Goal: Browse casually

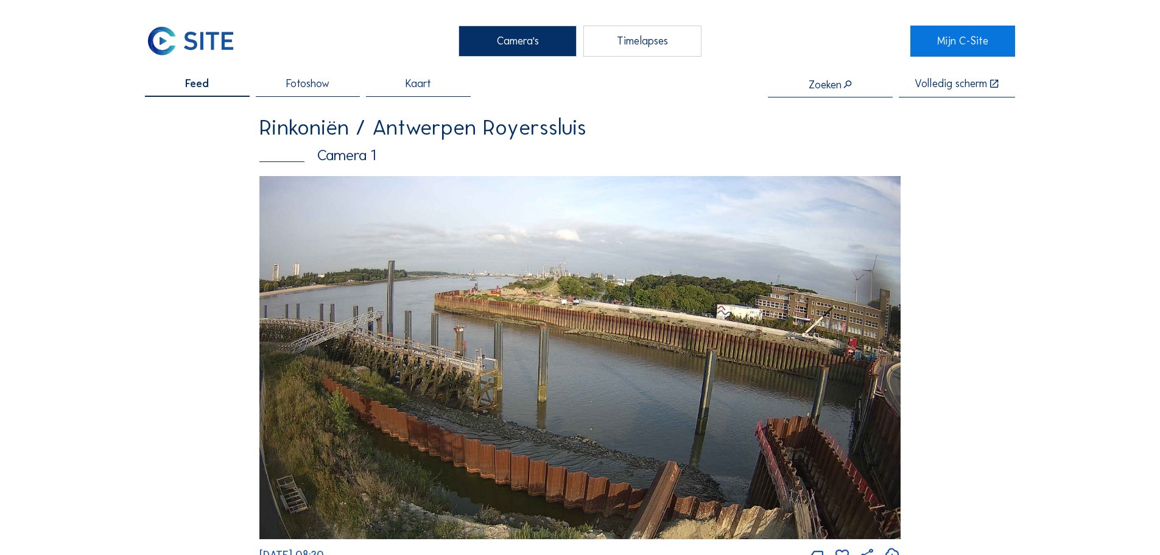
scroll to position [2070, 0]
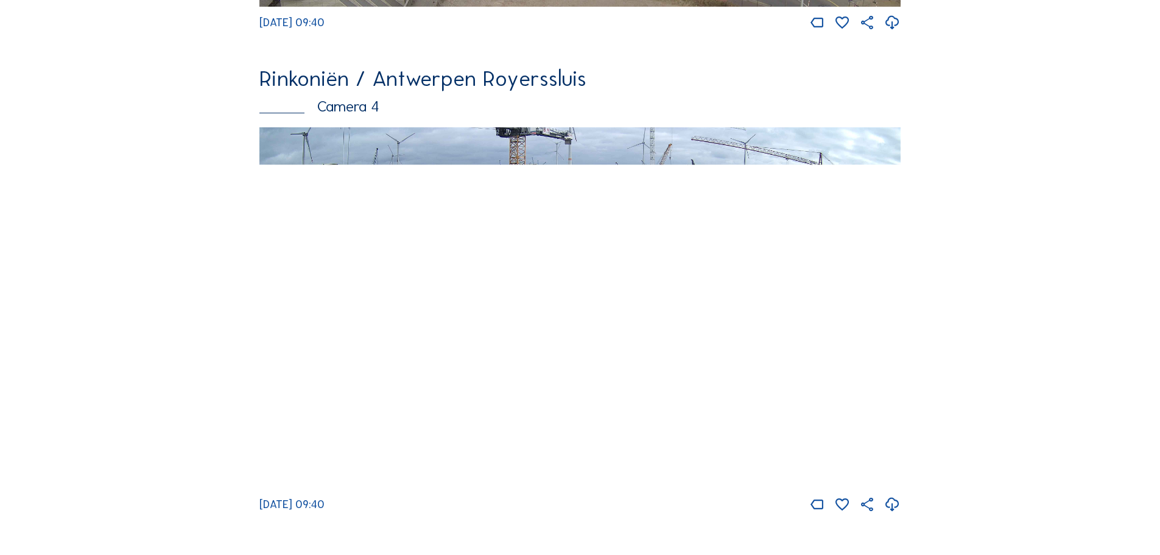
scroll to position [2070, 0]
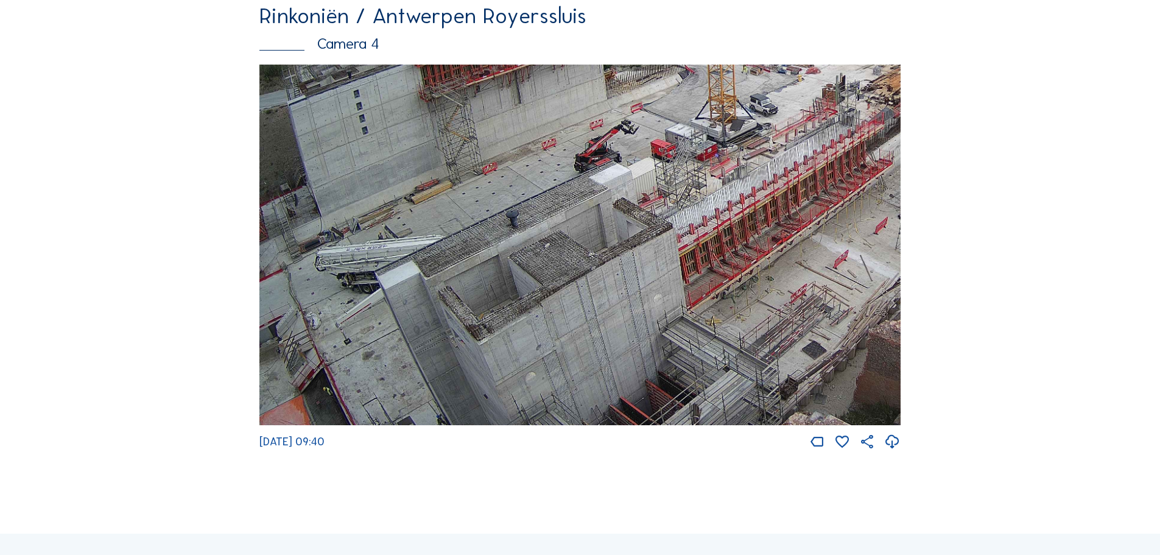
drag, startPoint x: 312, startPoint y: 377, endPoint x: 438, endPoint y: 283, distance: 157.5
click at [438, 283] on img at bounding box center [579, 245] width 641 height 361
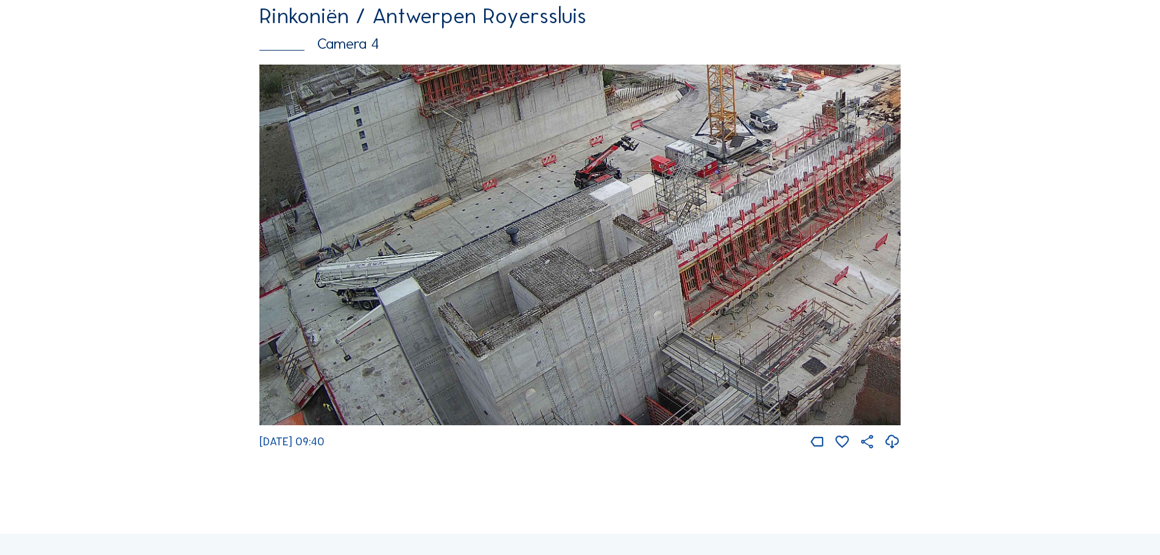
drag, startPoint x: 378, startPoint y: 309, endPoint x: 420, endPoint y: 326, distance: 45.1
click at [420, 326] on img at bounding box center [579, 245] width 641 height 361
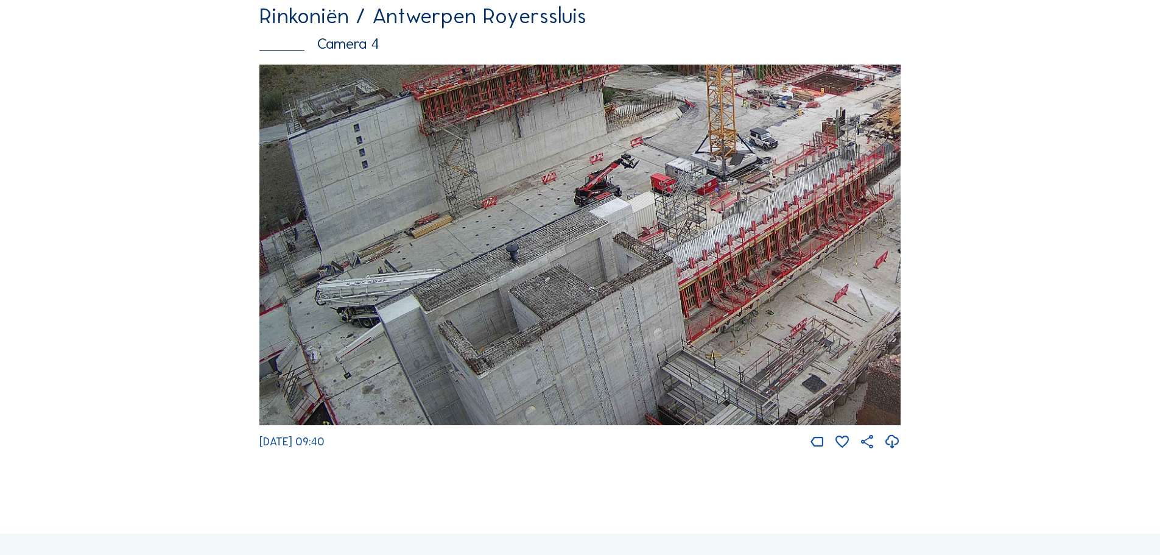
drag, startPoint x: 407, startPoint y: 321, endPoint x: 412, endPoint y: 339, distance: 18.3
click at [412, 339] on img at bounding box center [579, 245] width 641 height 361
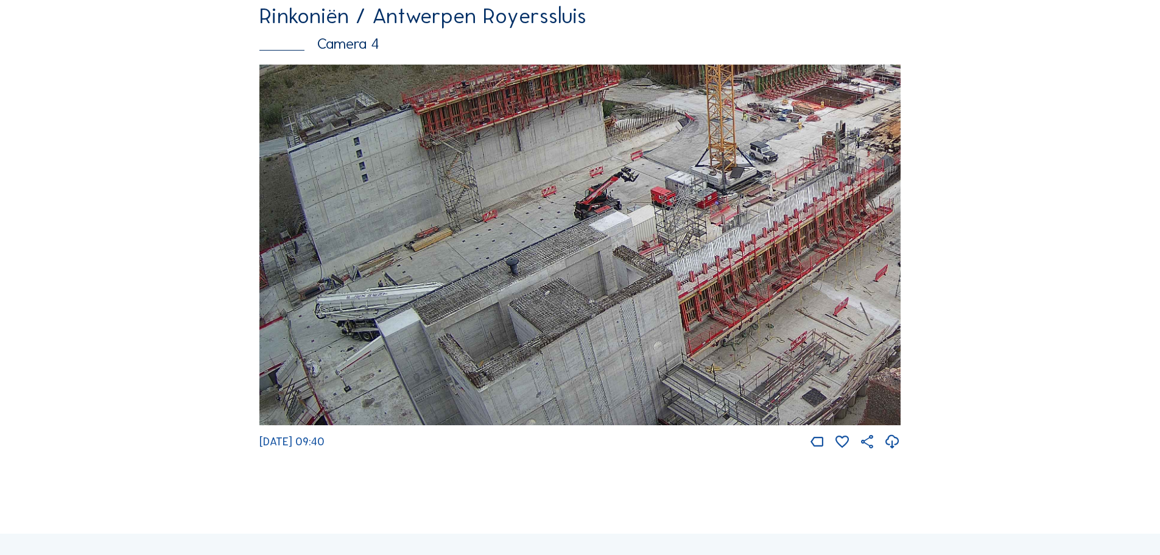
drag, startPoint x: 504, startPoint y: 265, endPoint x: 511, endPoint y: 279, distance: 15.0
click at [511, 279] on img at bounding box center [579, 245] width 641 height 361
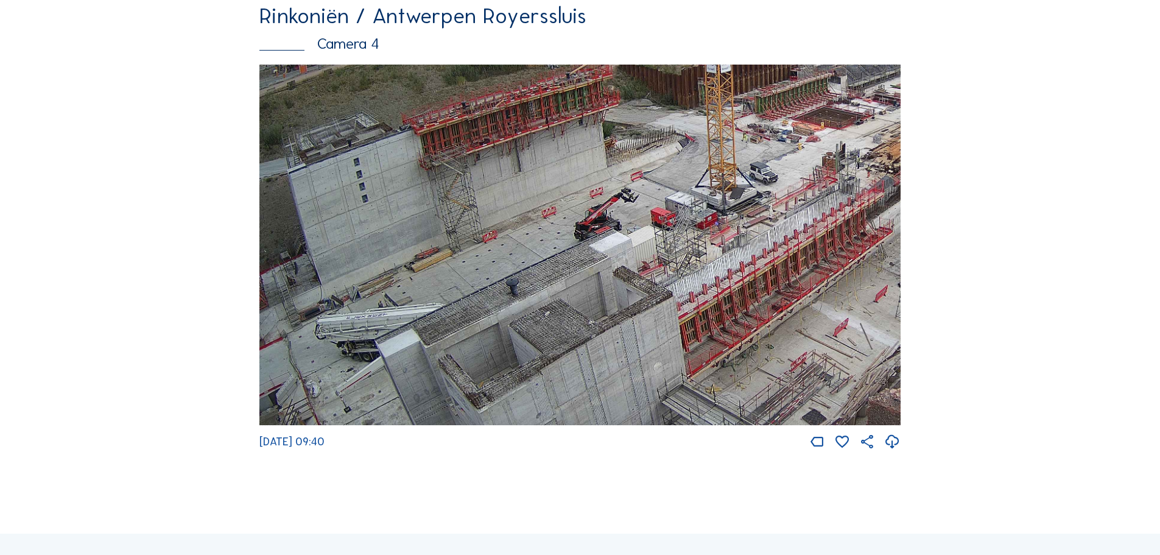
click at [516, 276] on img at bounding box center [579, 245] width 641 height 361
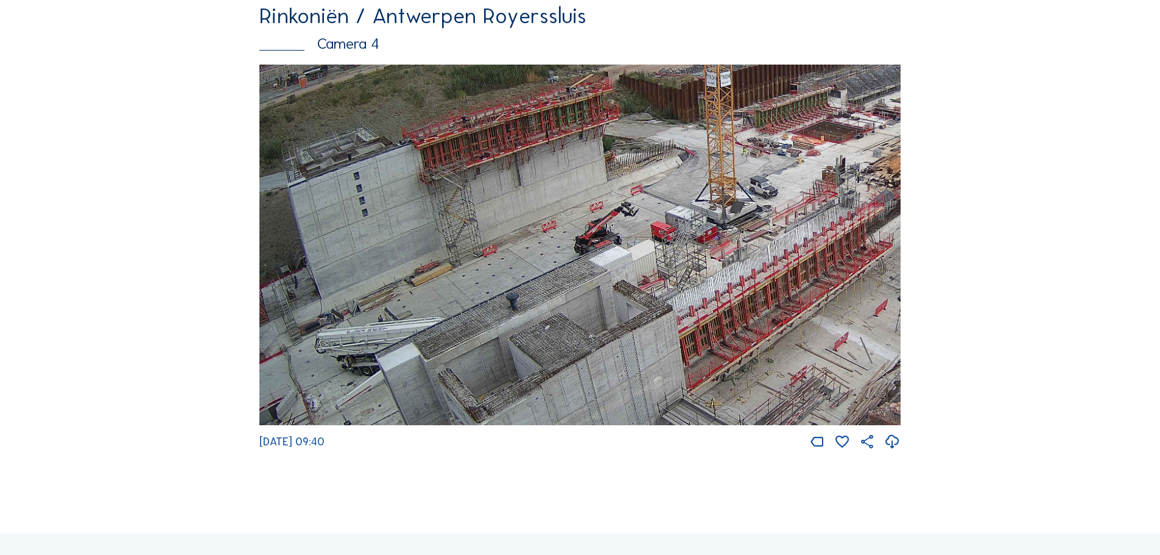
drag, startPoint x: 789, startPoint y: 216, endPoint x: 836, endPoint y: 230, distance: 49.5
click at [836, 230] on img at bounding box center [579, 245] width 641 height 361
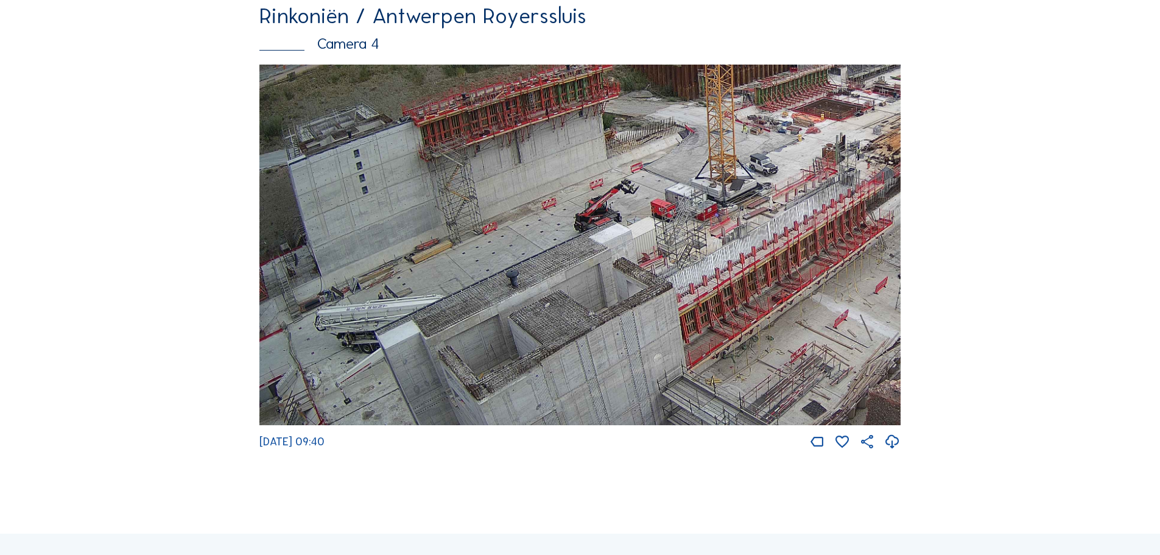
drag, startPoint x: 440, startPoint y: 347, endPoint x: 474, endPoint y: 325, distance: 41.4
click at [474, 325] on img at bounding box center [579, 245] width 641 height 361
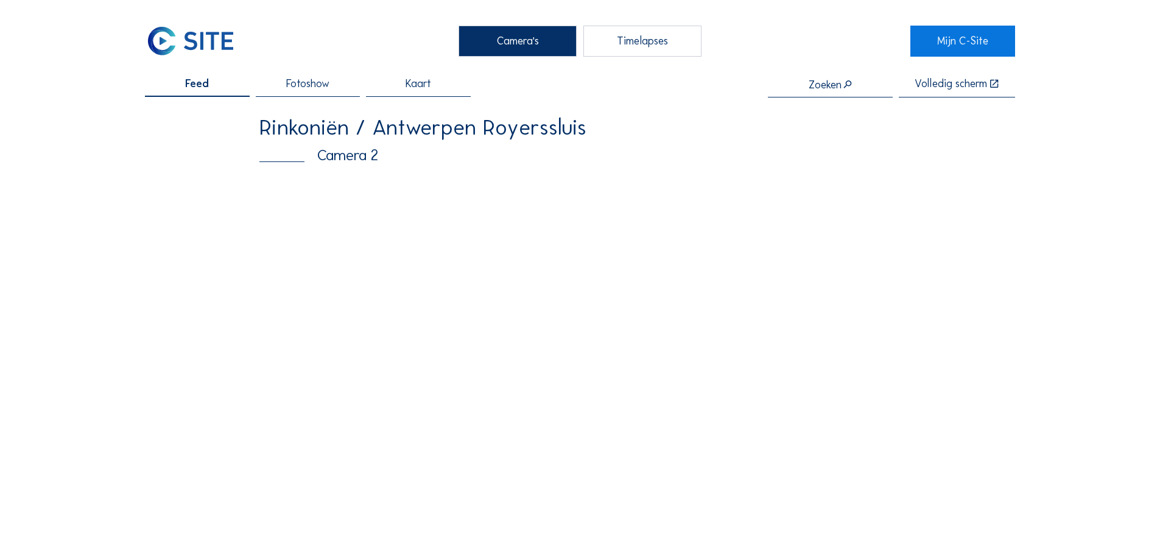
scroll to position [122, 0]
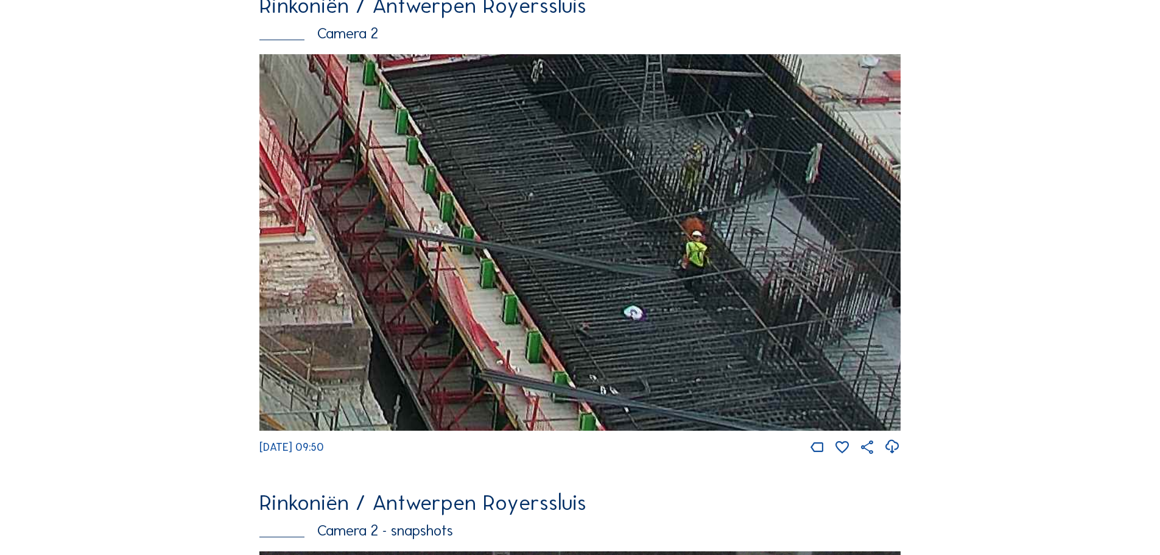
drag, startPoint x: 756, startPoint y: 345, endPoint x: 401, endPoint y: 61, distance: 454.1
click at [404, 61] on img at bounding box center [579, 242] width 641 height 376
